Goal: Communication & Community: Answer question/provide support

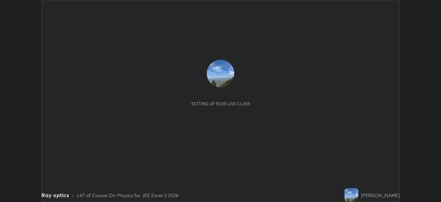
scroll to position [202, 441]
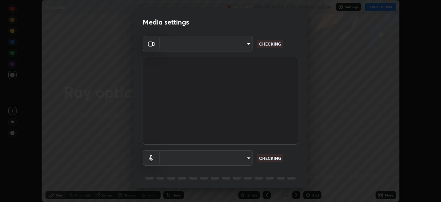
type input "d2a8d083fe92625c00d6f2d6251b1743eb4d001f6796ada4c2fe812c908969fc"
type input "communications"
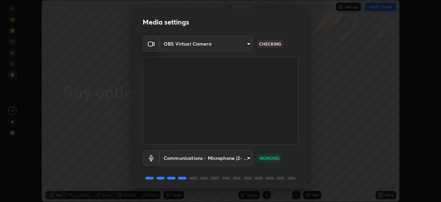
scroll to position [24, 0]
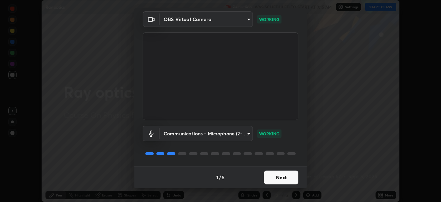
click at [284, 178] on button "Next" at bounding box center [281, 177] width 34 height 14
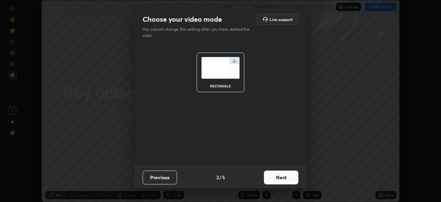
click at [283, 179] on button "Next" at bounding box center [281, 177] width 34 height 14
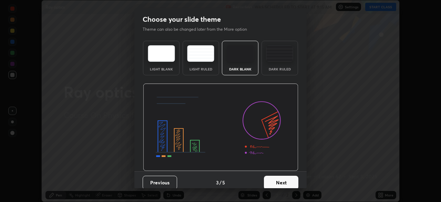
scroll to position [5, 0]
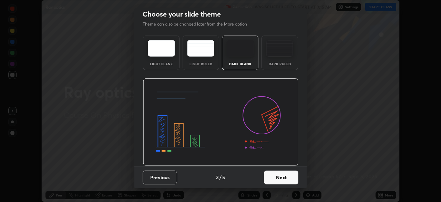
click at [283, 178] on button "Next" at bounding box center [281, 177] width 34 height 14
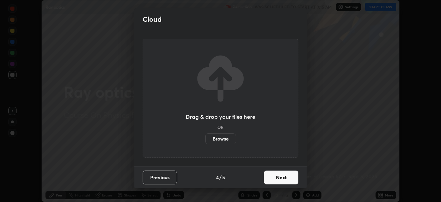
click at [282, 179] on button "Next" at bounding box center [281, 177] width 34 height 14
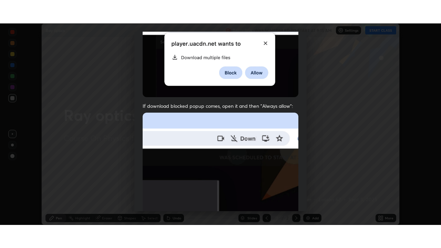
scroll to position [165, 0]
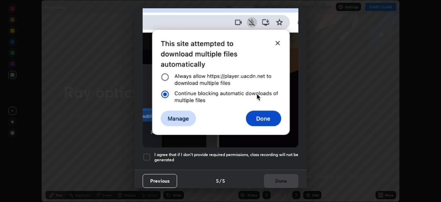
click at [149, 153] on div at bounding box center [147, 157] width 8 height 8
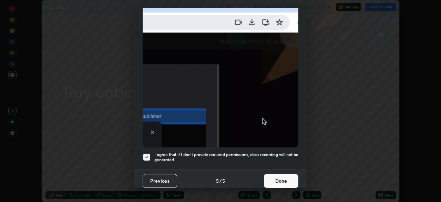
click at [282, 179] on button "Done" at bounding box center [281, 181] width 34 height 14
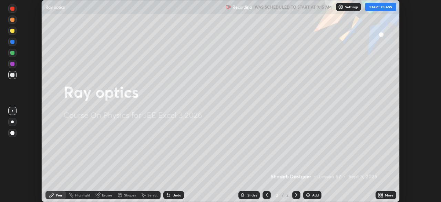
click at [379, 8] on button "START CLASS" at bounding box center [380, 7] width 31 height 8
click at [386, 196] on div "More" at bounding box center [389, 194] width 9 height 3
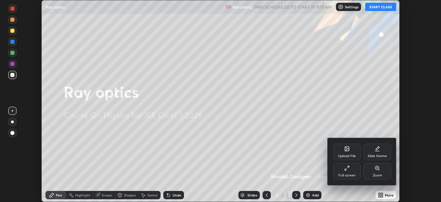
click at [350, 168] on icon at bounding box center [347, 168] width 6 height 6
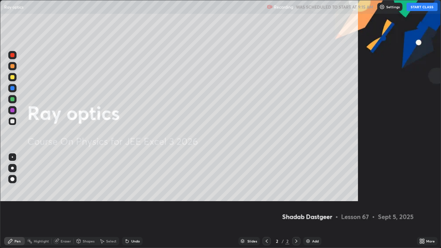
scroll to position [248, 441]
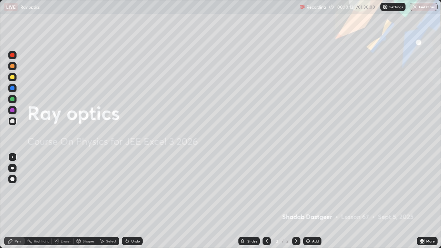
click at [308, 201] on img at bounding box center [308, 242] width 6 height 6
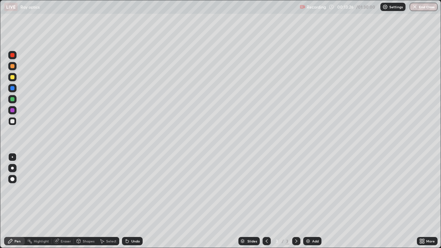
click at [113, 201] on div "Select" at bounding box center [108, 241] width 22 height 14
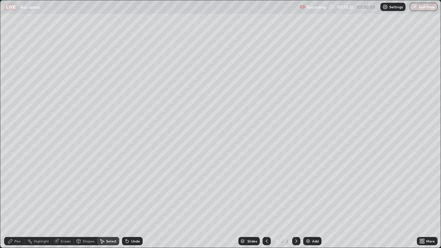
click at [112, 201] on div "Select" at bounding box center [108, 241] width 22 height 14
click at [18, 201] on div "Pen" at bounding box center [14, 241] width 21 height 8
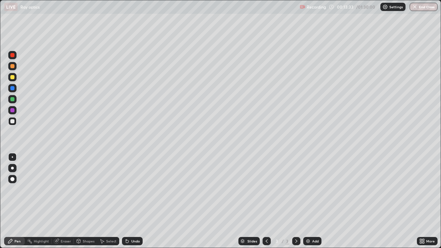
click at [12, 168] on div at bounding box center [12, 168] width 3 height 3
click at [68, 201] on div "Eraser" at bounding box center [66, 241] width 10 height 3
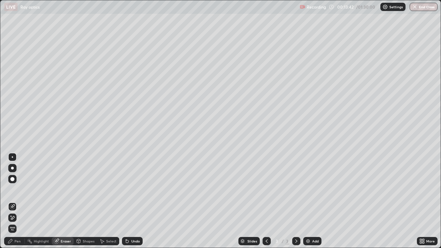
click at [19, 201] on div "Pen" at bounding box center [14, 241] width 21 height 8
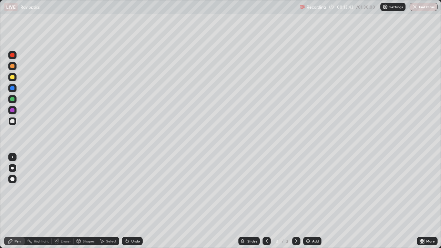
click at [12, 158] on div at bounding box center [12, 157] width 1 height 1
